Goal: Download file/media

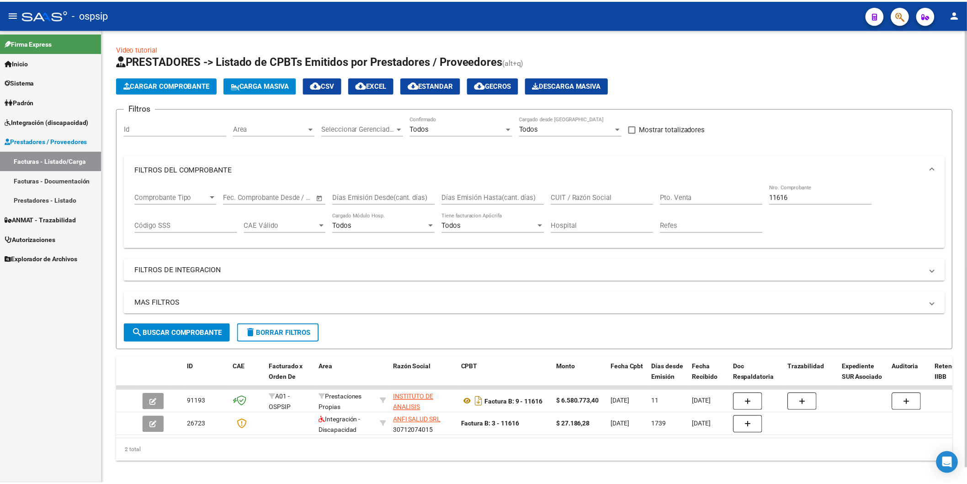
scroll to position [16, 0]
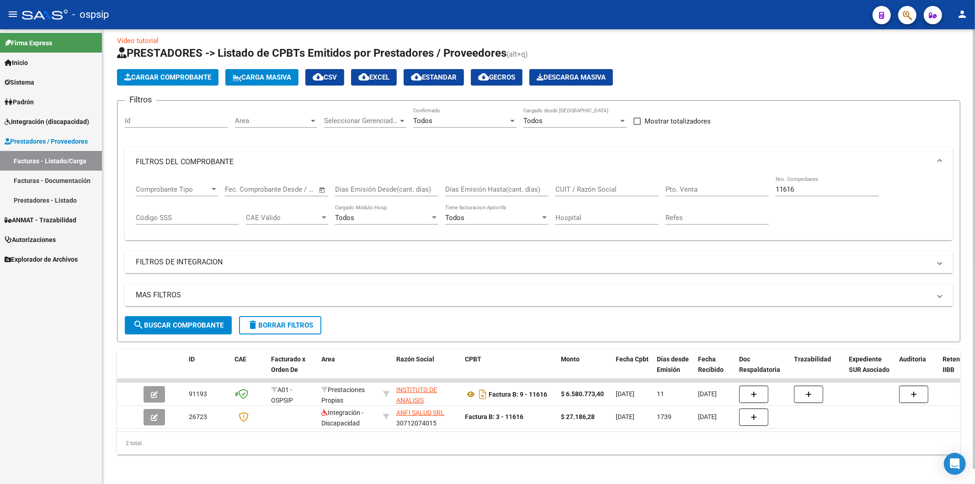
click at [820, 185] on input "11616" at bounding box center [827, 189] width 103 height 8
type input "1"
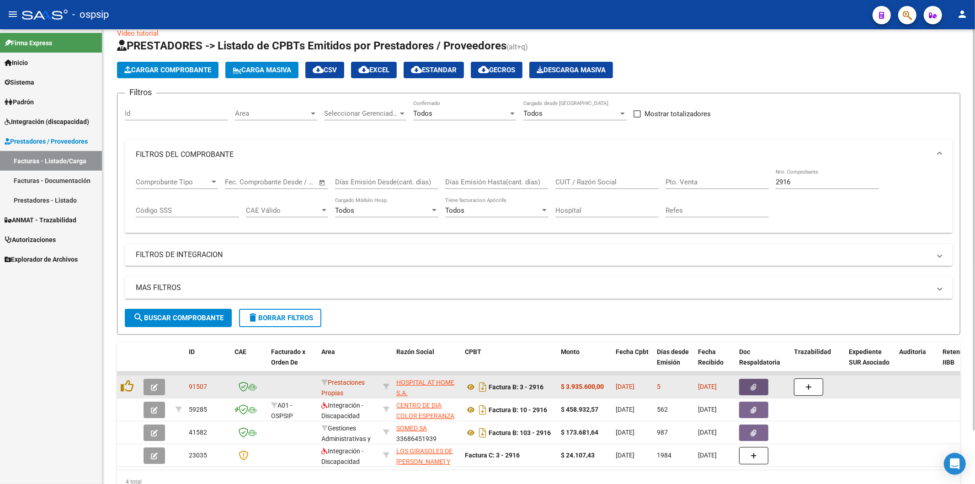
click at [753, 387] on icon "button" at bounding box center [754, 387] width 6 height 7
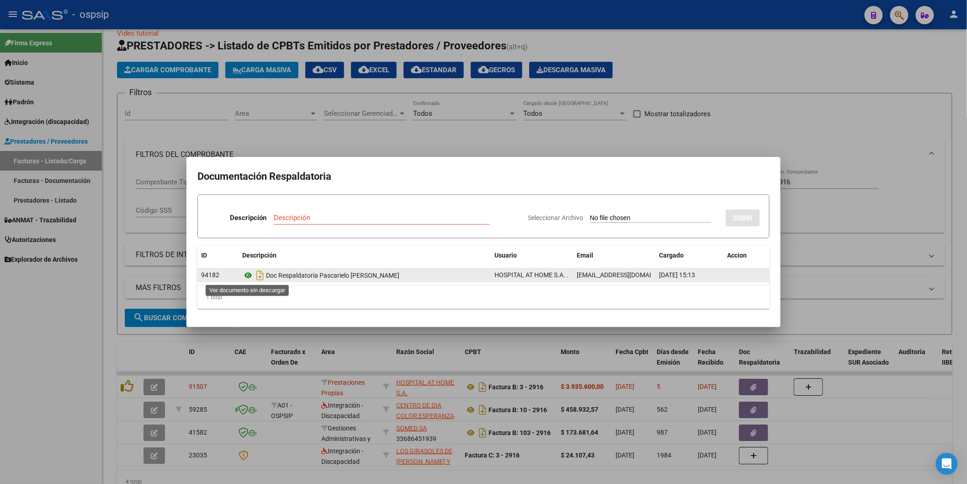
click at [249, 276] on icon at bounding box center [248, 275] width 12 height 11
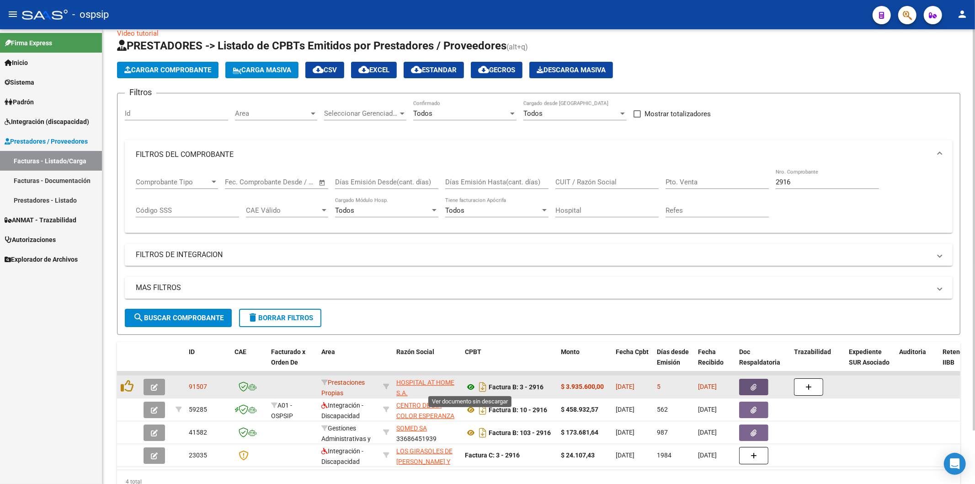
click at [472, 389] on icon at bounding box center [471, 386] width 12 height 11
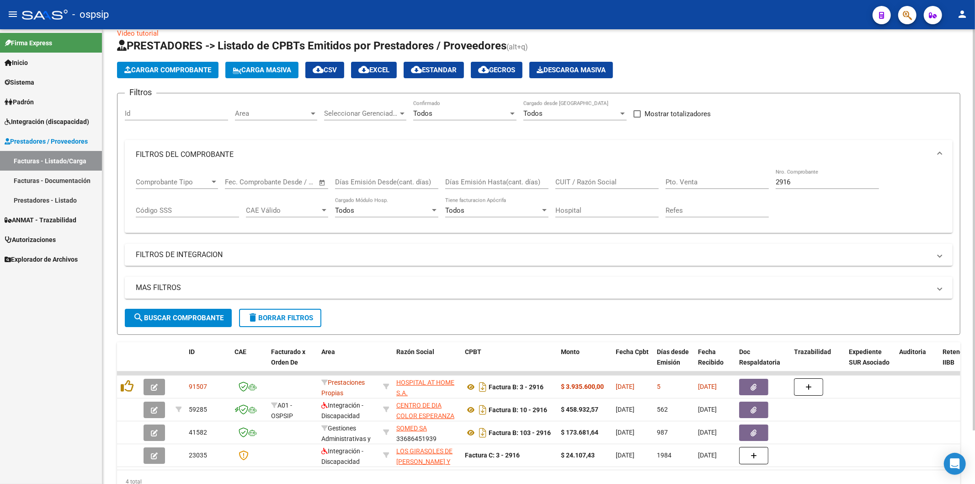
click at [808, 179] on input "2916" at bounding box center [827, 182] width 103 height 8
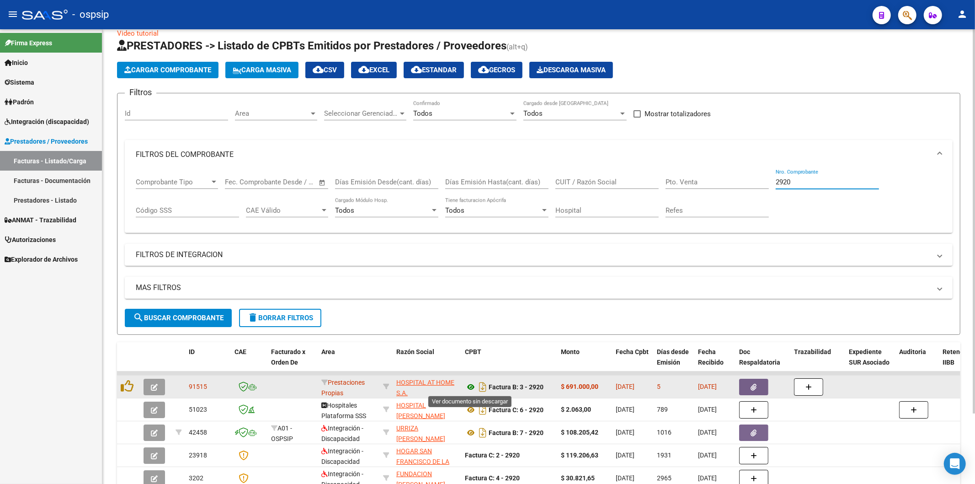
type input "2920"
click at [470, 388] on icon at bounding box center [471, 386] width 12 height 11
click at [764, 379] on button "button" at bounding box center [753, 387] width 29 height 16
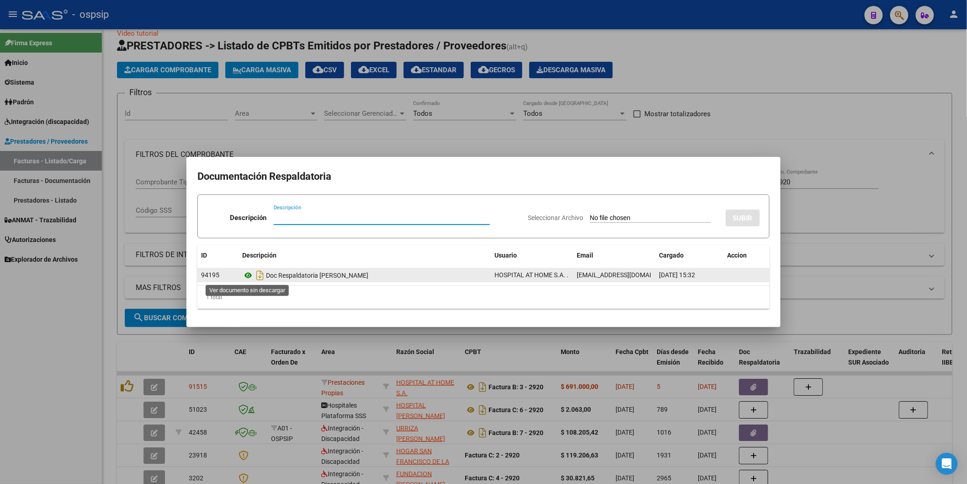
click at [246, 276] on icon at bounding box center [248, 275] width 12 height 11
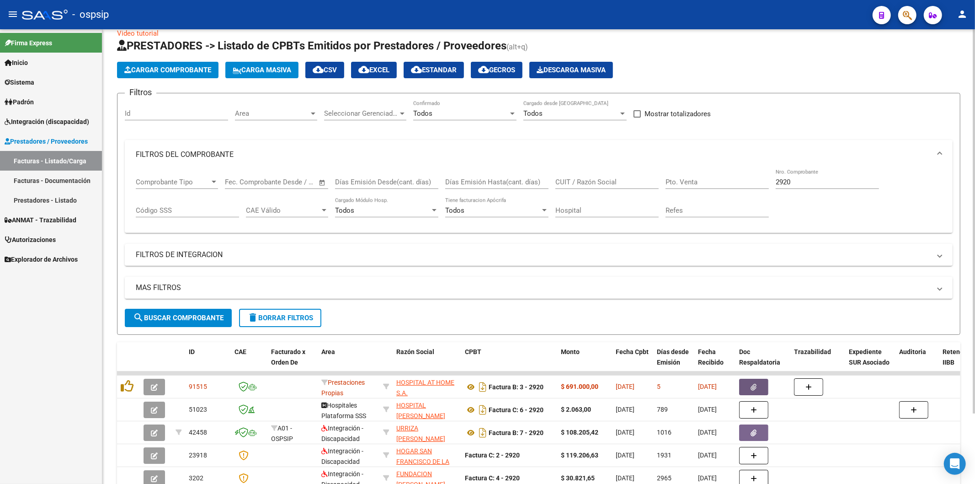
click at [817, 179] on input "2920" at bounding box center [827, 182] width 103 height 8
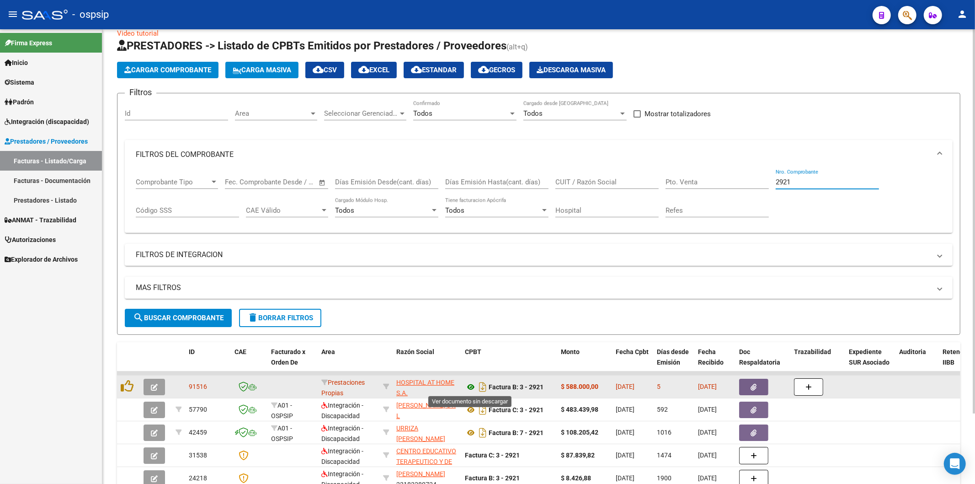
click at [470, 384] on icon at bounding box center [471, 386] width 12 height 11
click at [760, 382] on button "button" at bounding box center [753, 387] width 29 height 16
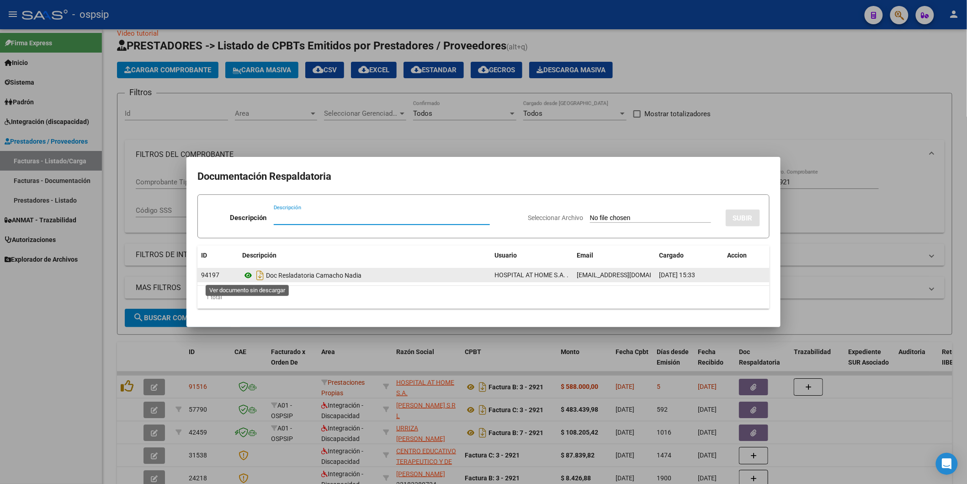
click at [251, 272] on icon at bounding box center [248, 275] width 12 height 11
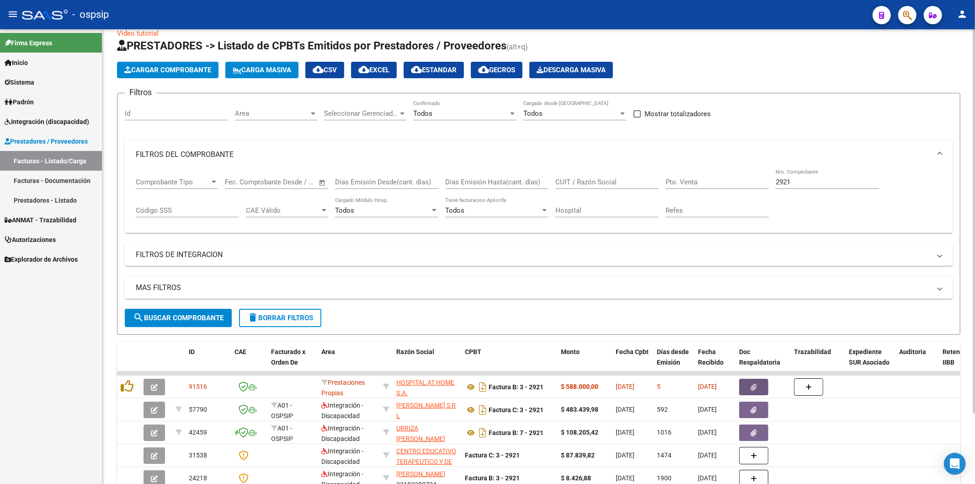
click at [822, 181] on input "2921" at bounding box center [827, 182] width 103 height 8
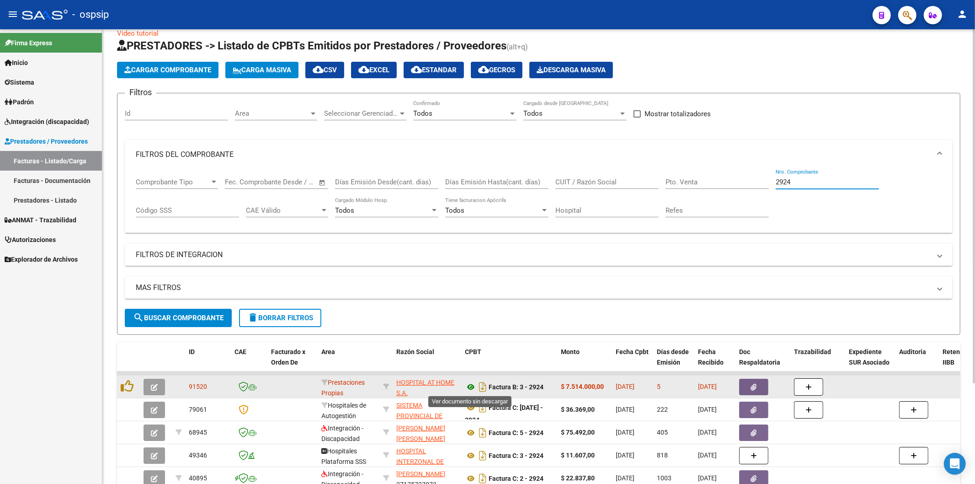
type input "2924"
click at [473, 383] on icon at bounding box center [471, 386] width 12 height 11
click at [756, 387] on icon "button" at bounding box center [754, 387] width 6 height 7
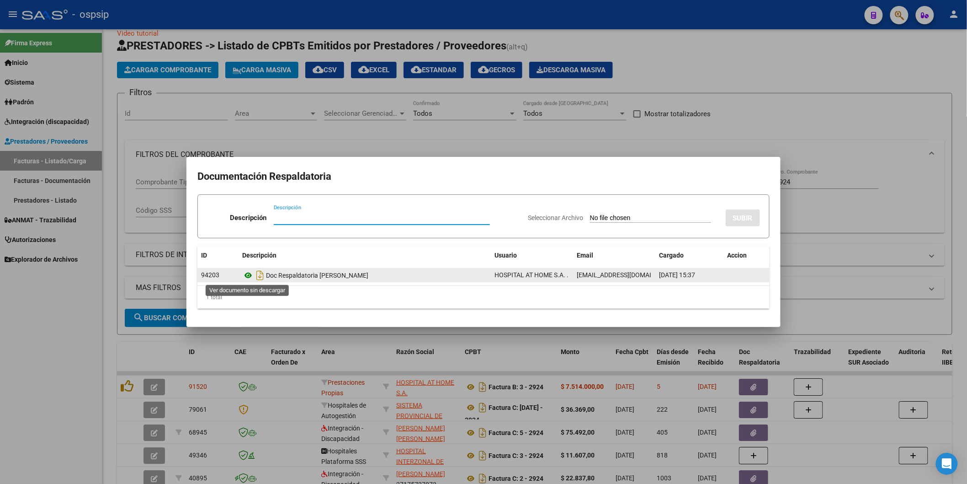
click at [248, 275] on icon at bounding box center [248, 275] width 12 height 11
